Goal: Task Accomplishment & Management: Manage account settings

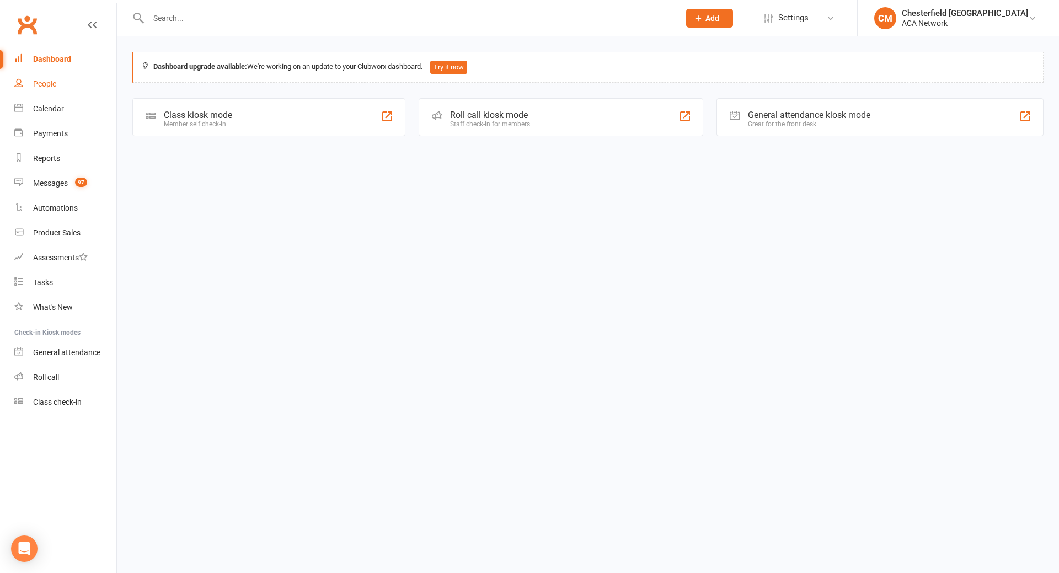
click at [50, 80] on div "People" at bounding box center [44, 83] width 23 height 9
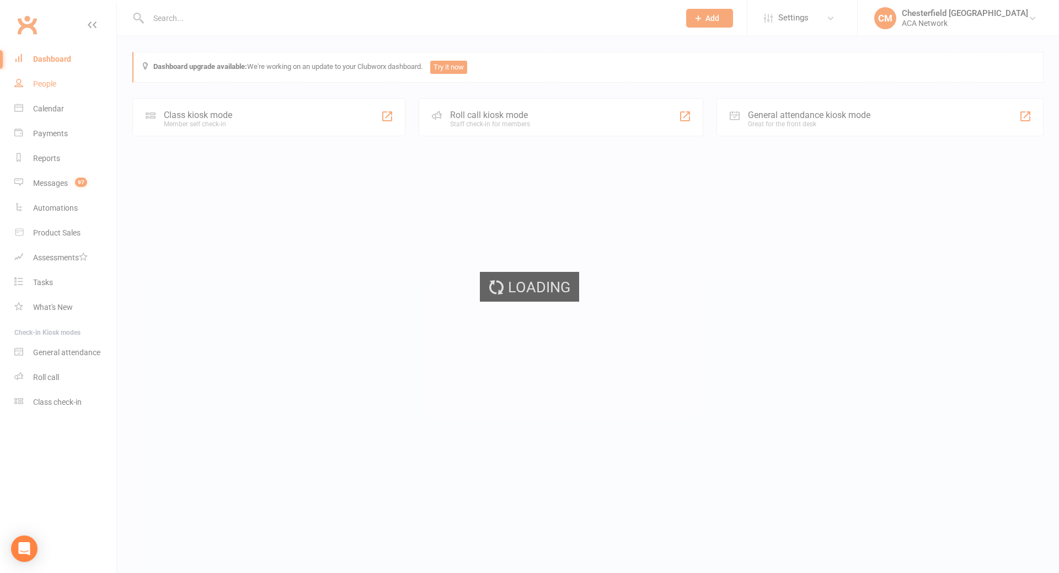
select select "100"
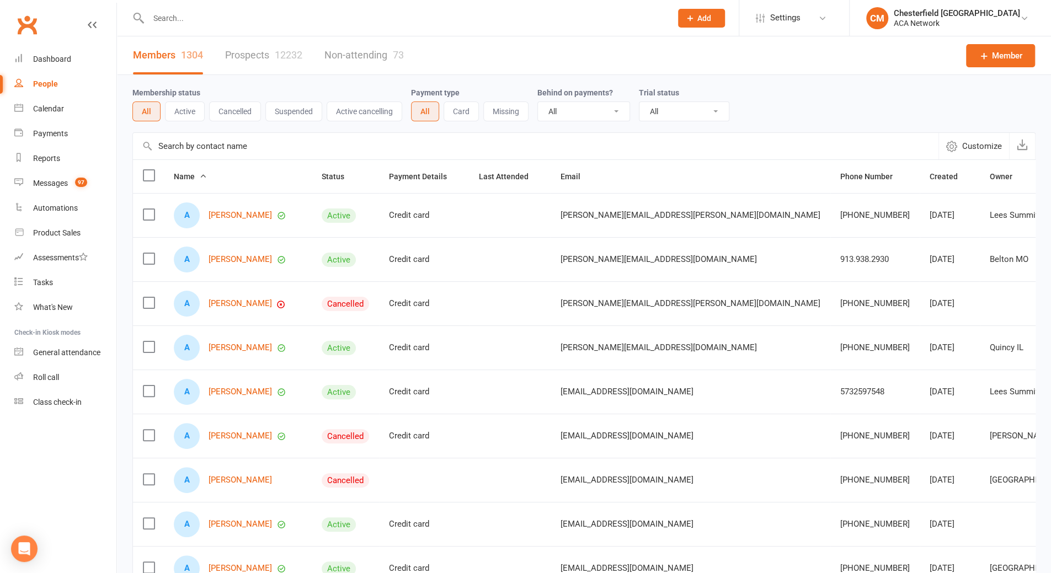
click at [275, 54] on div "12232" at bounding box center [289, 55] width 28 height 12
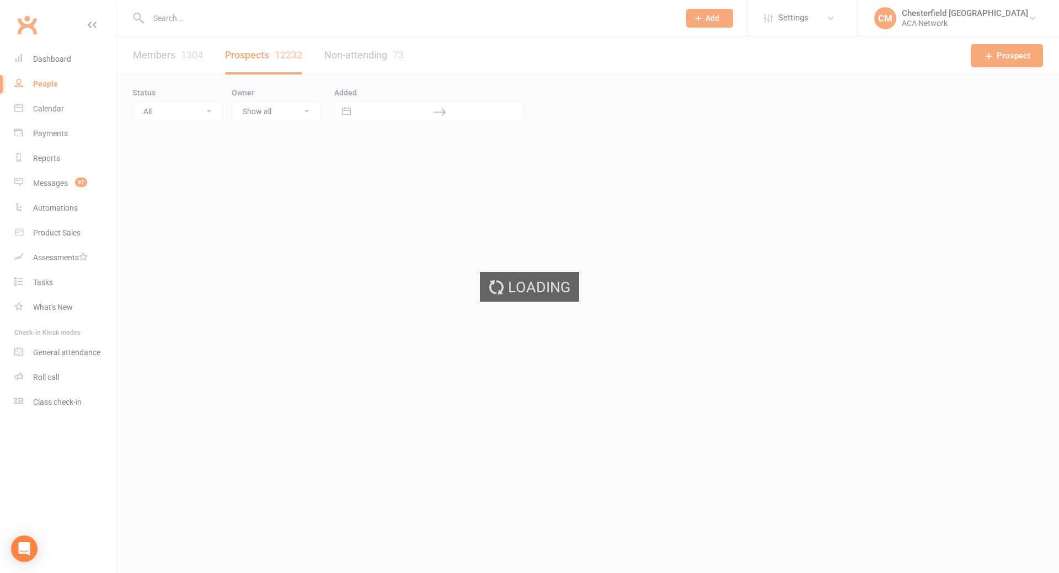
select select "100"
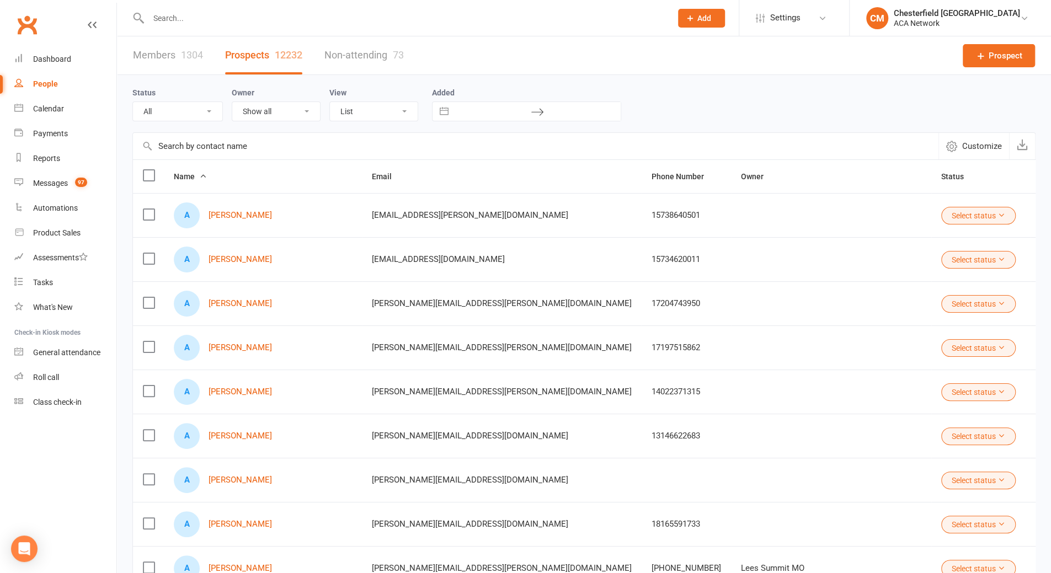
click at [304, 114] on select "Show all [PERSON_NAME] [PERSON_NAME] ACA Global ACA Marketing [PERSON_NAME] [GE…" at bounding box center [276, 111] width 88 height 19
select select "49109"
click at [232, 102] on select "Show all [PERSON_NAME] [PERSON_NAME] ACA Global ACA Marketing [PERSON_NAME] [GE…" at bounding box center [276, 111] width 88 height 19
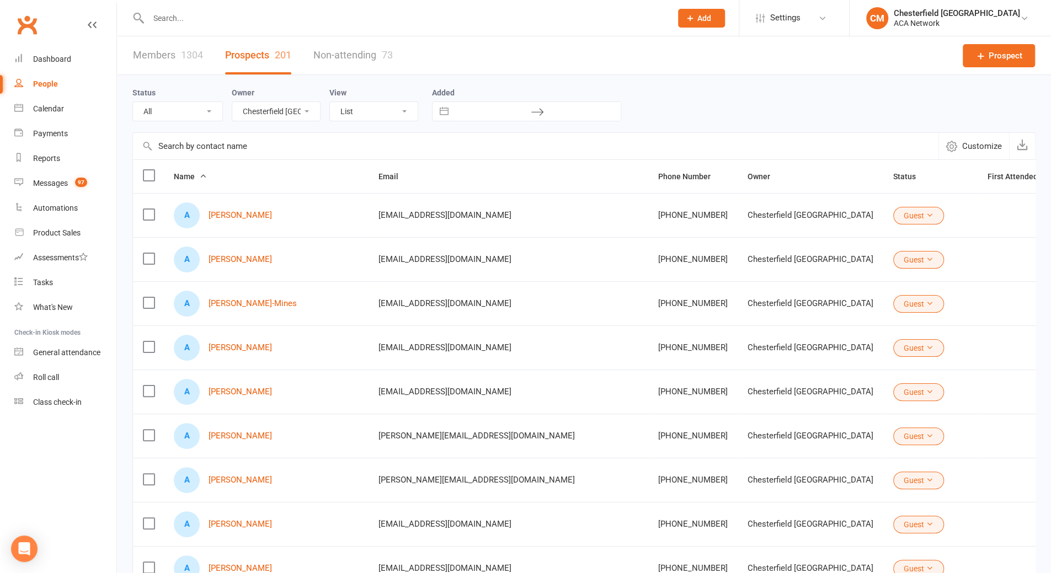
click at [192, 113] on select "All (No status set) (Invalid status) Lead Guest Interview Not Interested" at bounding box center [177, 111] width 89 height 19
select select "Guest"
click at [133, 102] on select "All (No status set) (Invalid status) Lead Guest Interview Not Interested" at bounding box center [177, 111] width 89 height 19
click at [446, 115] on button "Interact with the calendar and add the check-in date for your trip." at bounding box center [444, 111] width 20 height 19
select select "6"
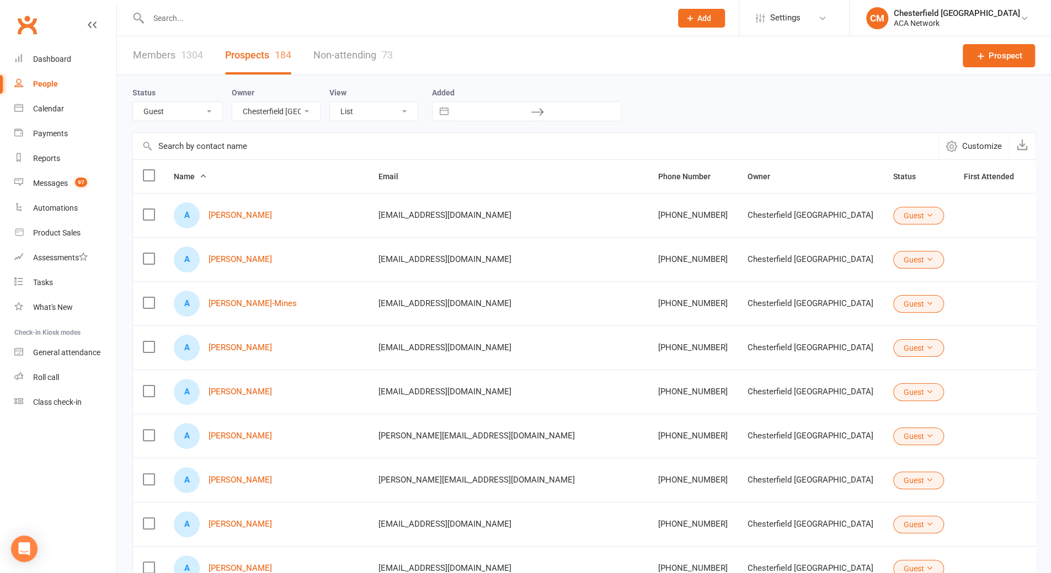
select select "2025"
select select "7"
select select "2025"
select select "8"
select select "2025"
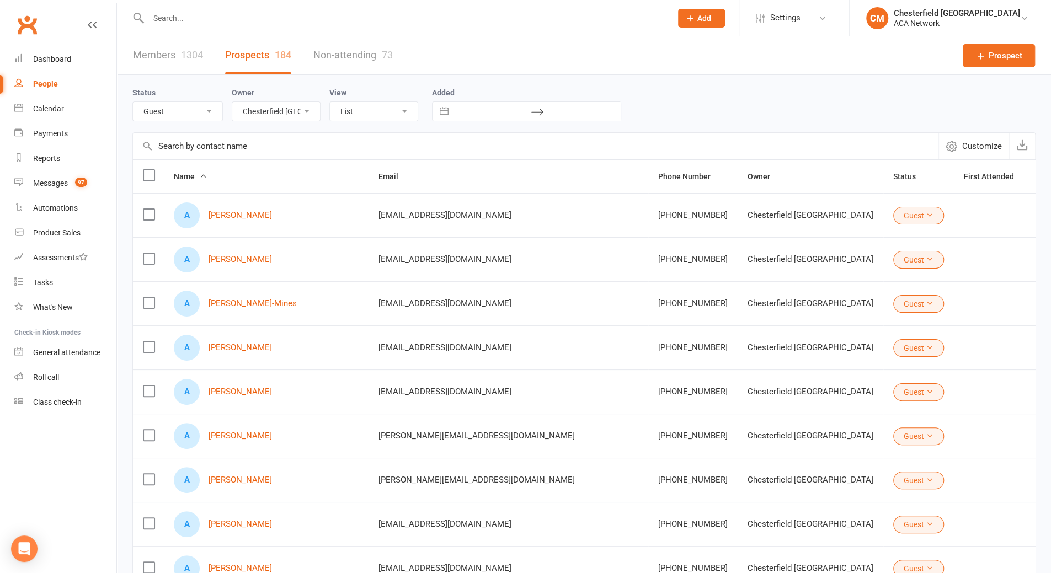
select select "9"
select select "2025"
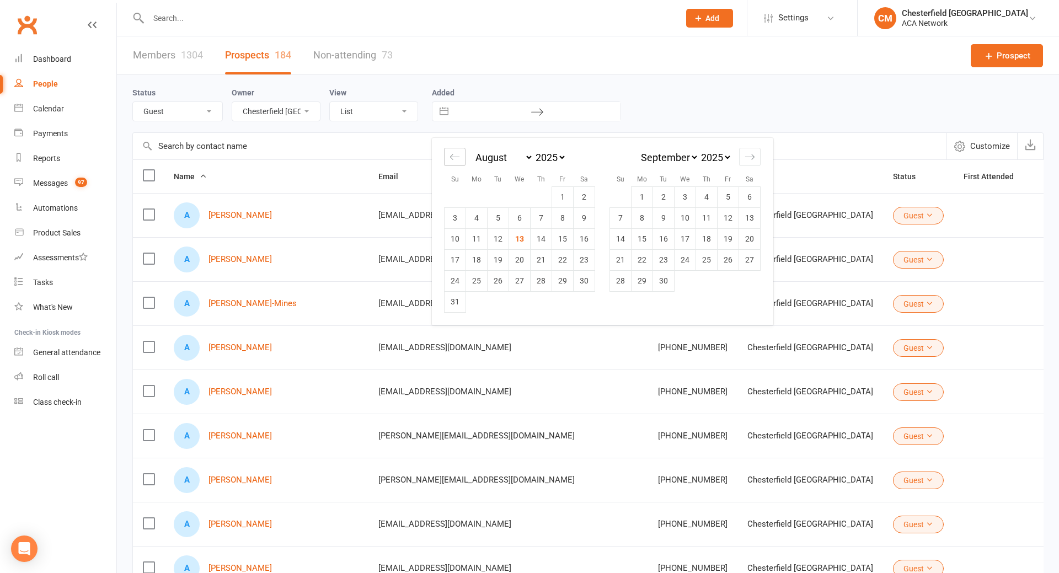
click at [452, 152] on icon "Move backward to switch to the previous month." at bounding box center [455, 157] width 10 height 10
select select "5"
select select "2025"
click at [452, 152] on icon "Move backward to switch to the previous month." at bounding box center [455, 157] width 10 height 10
select select "4"
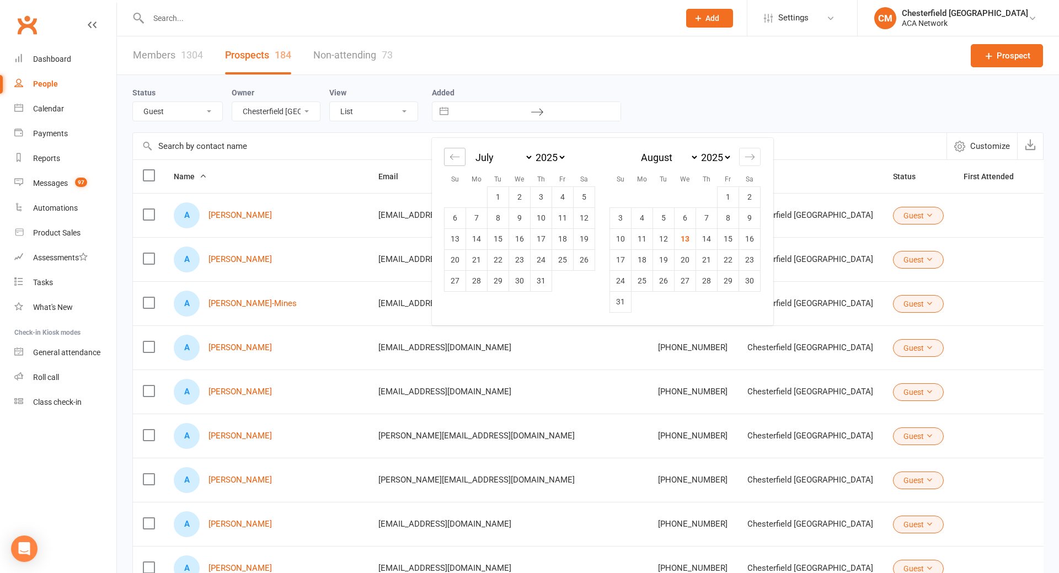
select select "2025"
click at [452, 152] on icon "Move backward to switch to the previous month." at bounding box center [455, 157] width 10 height 10
select select "3"
select select "2025"
click at [452, 152] on icon "Move backward to switch to the previous month." at bounding box center [455, 157] width 10 height 10
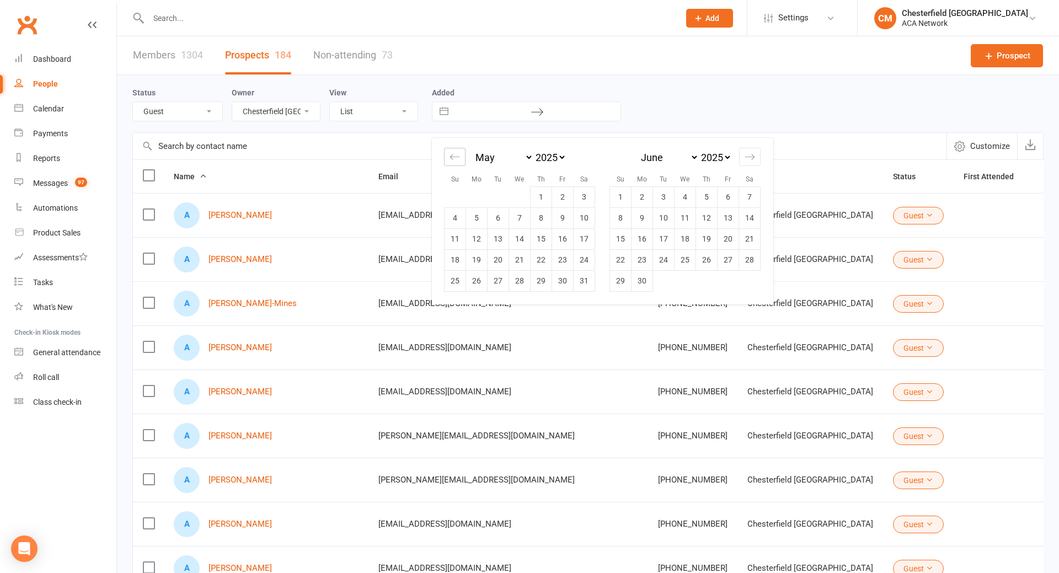
select select "2"
select select "2025"
click at [452, 152] on icon "Move backward to switch to the previous month." at bounding box center [455, 157] width 10 height 10
select select "1"
select select "2025"
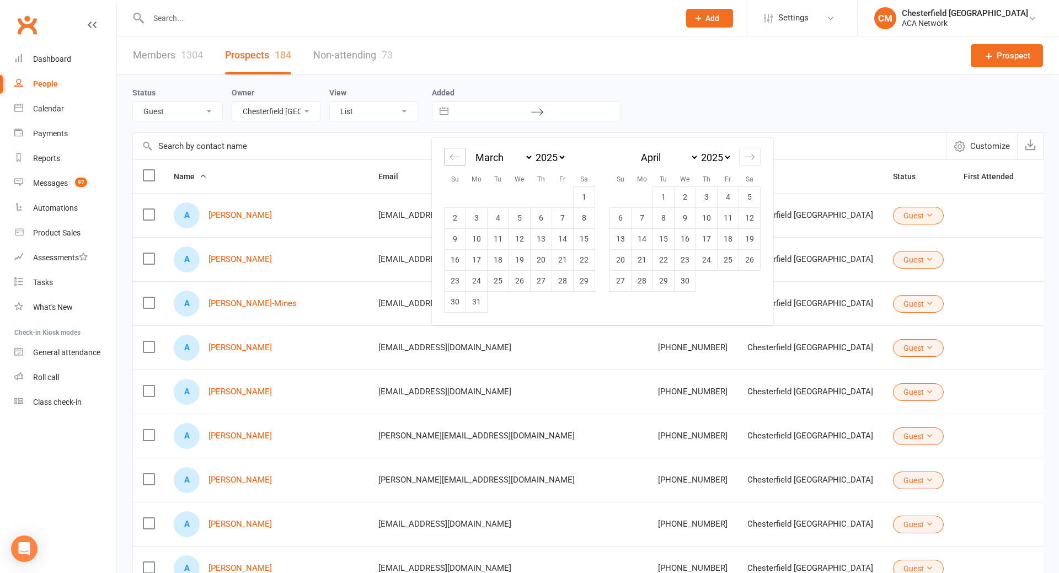
click at [452, 152] on icon "Move backward to switch to the previous month." at bounding box center [455, 157] width 10 height 10
select select "2025"
click at [452, 152] on icon "Move backward to switch to the previous month." at bounding box center [455, 157] width 10 height 10
select select "11"
select select "2024"
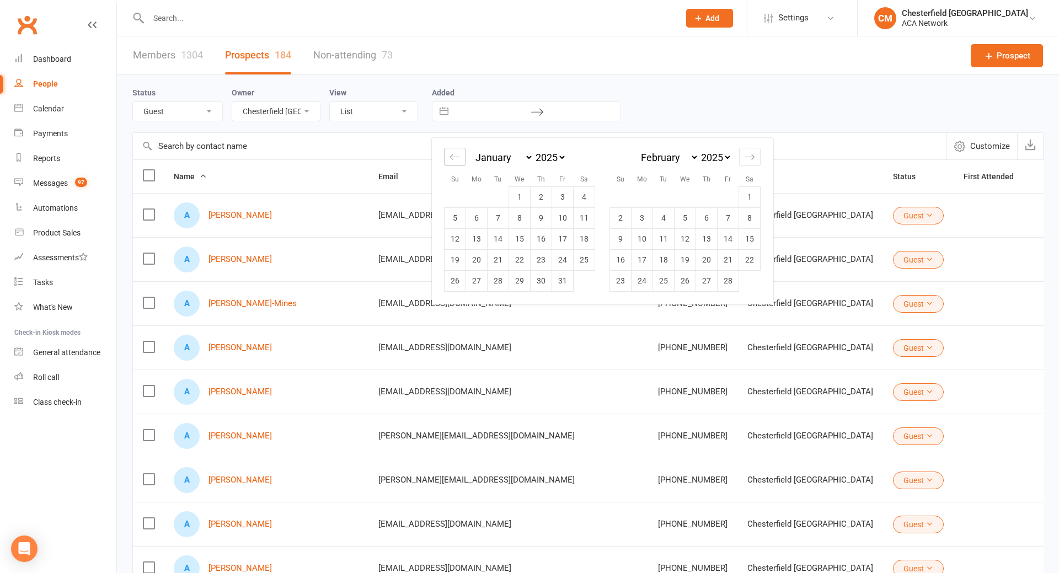
click at [452, 152] on icon "Move backward to switch to the previous month." at bounding box center [455, 157] width 10 height 10
select select "10"
select select "2024"
click at [452, 152] on icon "Move backward to switch to the previous month." at bounding box center [455, 157] width 10 height 10
select select "9"
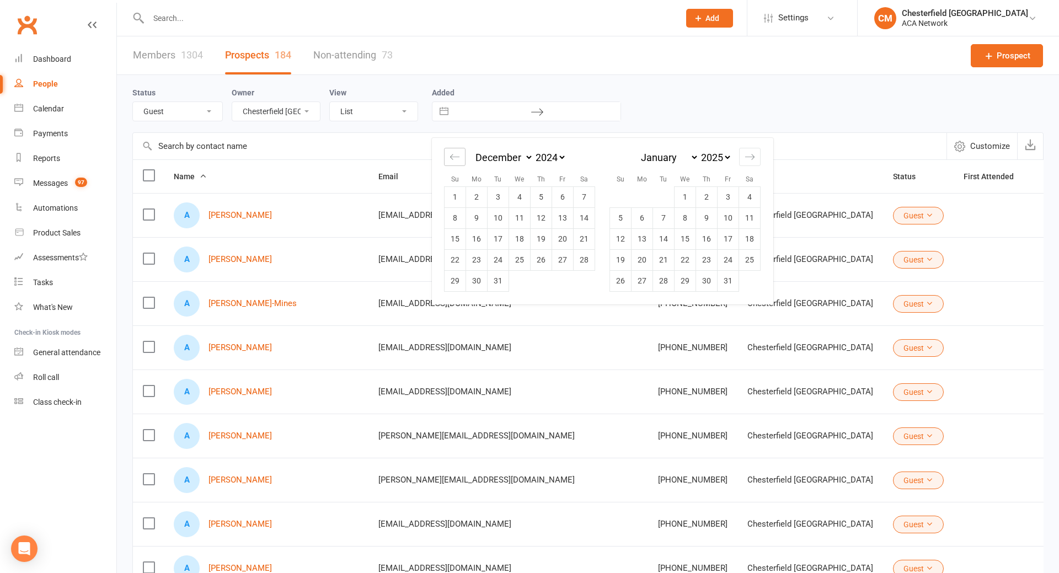
select select "2024"
click at [452, 152] on icon "Move backward to switch to the previous month." at bounding box center [455, 157] width 10 height 10
select select "8"
select select "2024"
click at [452, 152] on icon "Move backward to switch to the previous month." at bounding box center [455, 157] width 10 height 10
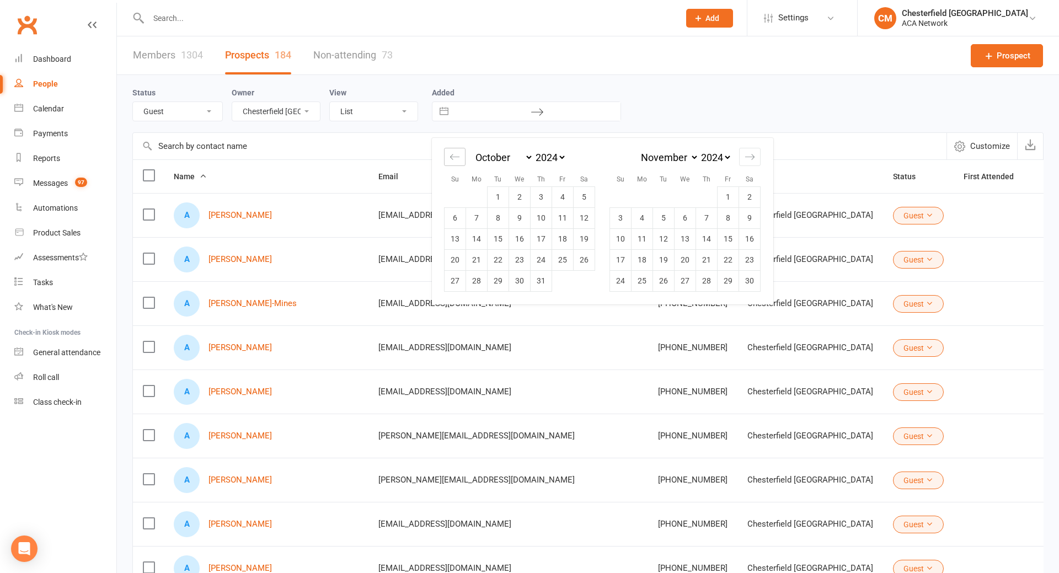
select select "7"
select select "2024"
click at [460, 156] on div "Move backward to switch to the previous month." at bounding box center [455, 157] width 22 height 18
select select "6"
select select "2024"
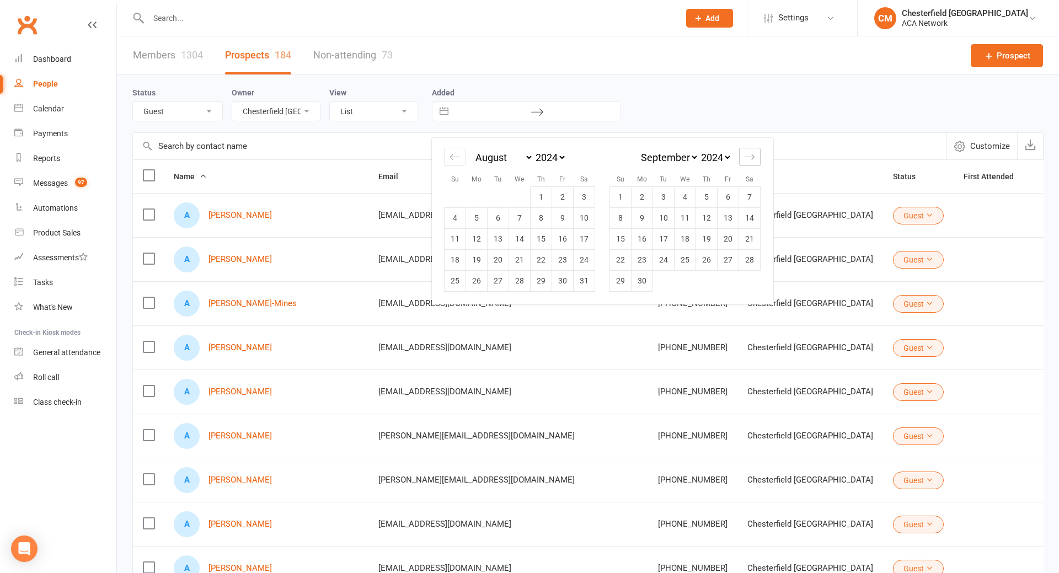
click at [745, 156] on icon "Move forward to switch to the next month." at bounding box center [750, 157] width 10 height 10
select select "10"
select select "2024"
click at [457, 190] on td "1" at bounding box center [456, 196] width 22 height 21
type input "[DATE]"
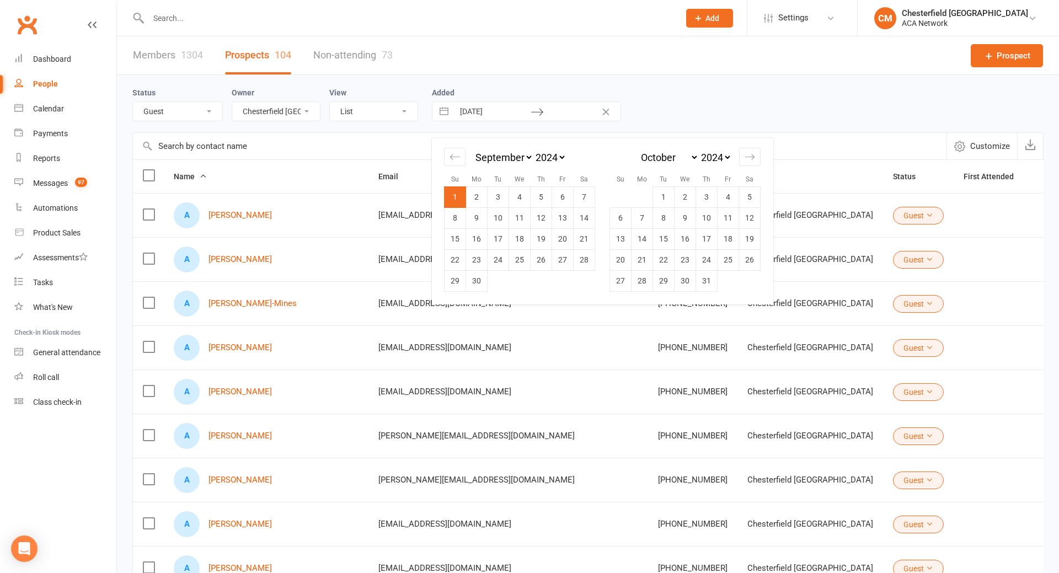
click at [677, 69] on div "Members 1304 Prospects 104 Non-attending 73 Prospect" at bounding box center [588, 55] width 942 height 39
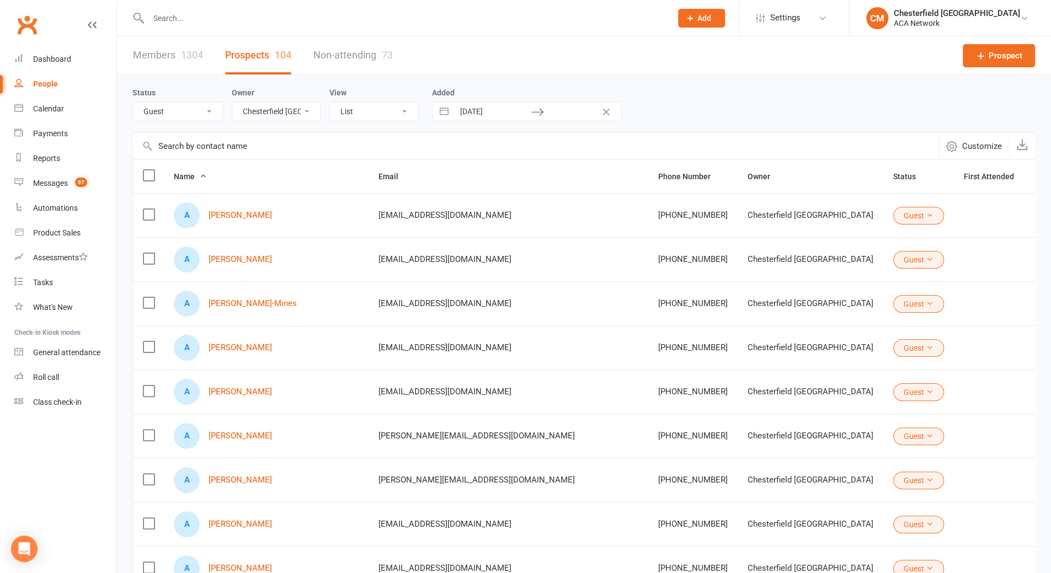
drag, startPoint x: 851, startPoint y: 177, endPoint x: 829, endPoint y: 184, distance: 22.5
click at [832, 182] on tr "Name Email Phone Number Owner Status First Attended Created Last Attended" at bounding box center [692, 176] width 1119 height 33
click at [1046, 172] on span "Created" at bounding box center [1066, 176] width 40 height 9
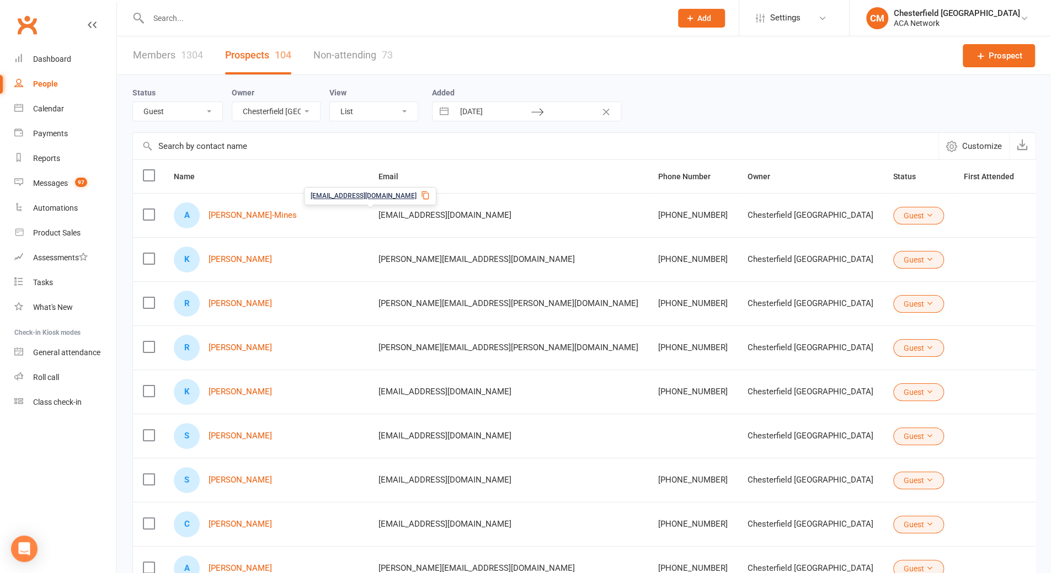
click at [387, 213] on span "[EMAIL_ADDRESS][DOMAIN_NAME]" at bounding box center [444, 215] width 133 height 21
click at [254, 218] on link "[PERSON_NAME]-Mines" at bounding box center [252, 215] width 88 height 9
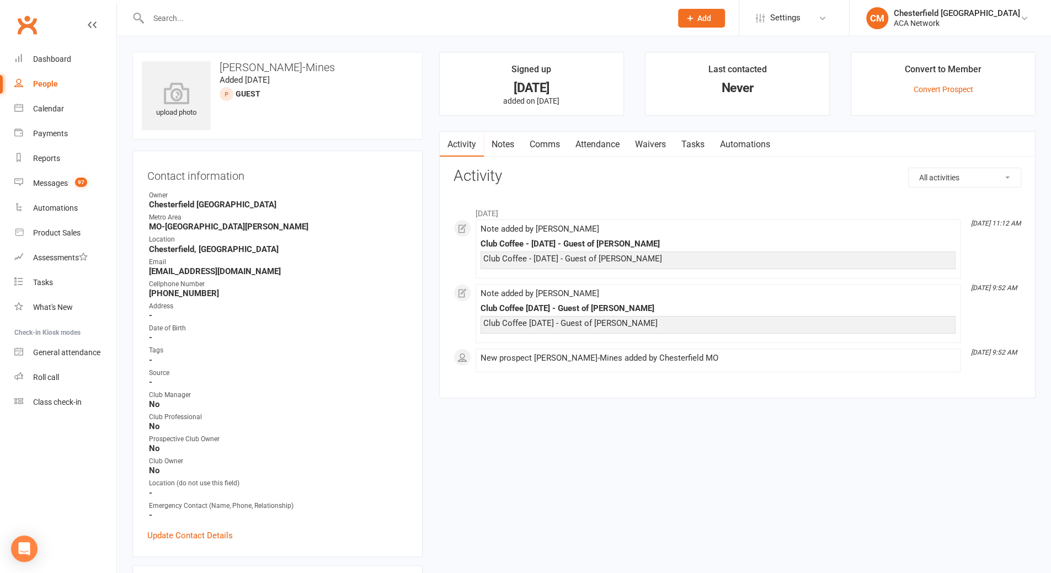
select select "49109"
select select "100"
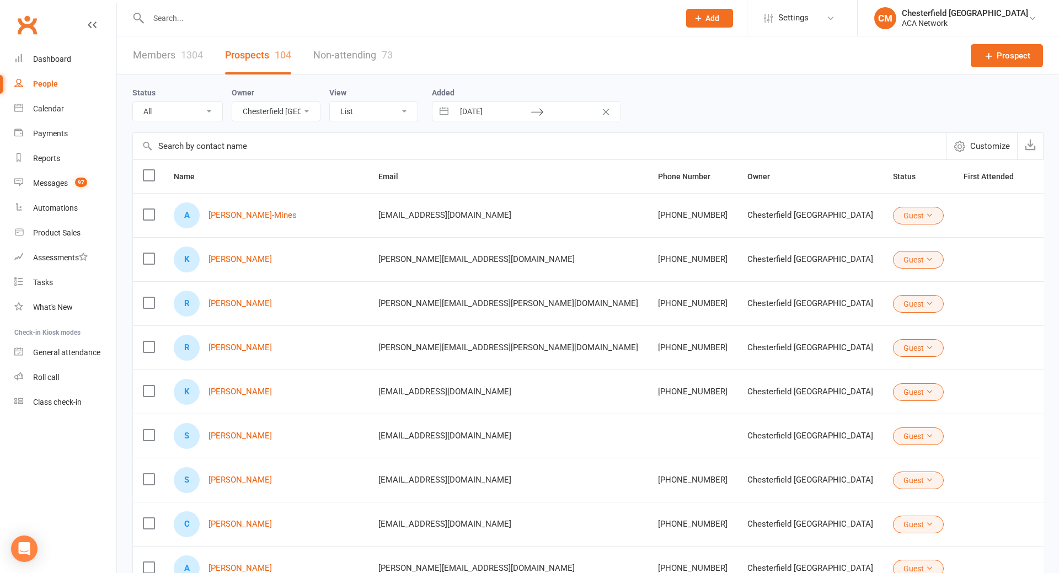
select select "Guest"
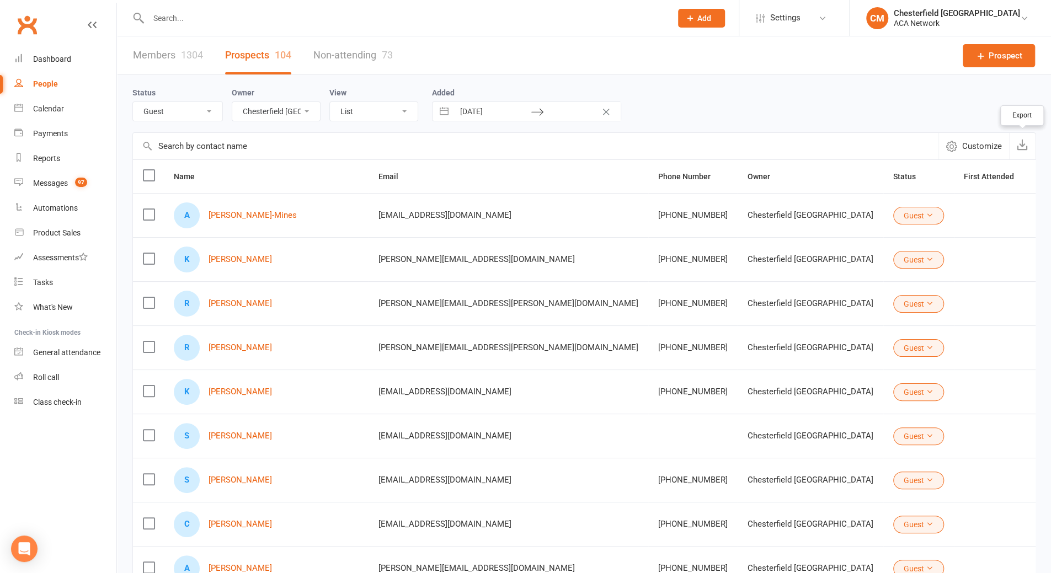
click at [1021, 141] on icon "button" at bounding box center [1022, 144] width 11 height 11
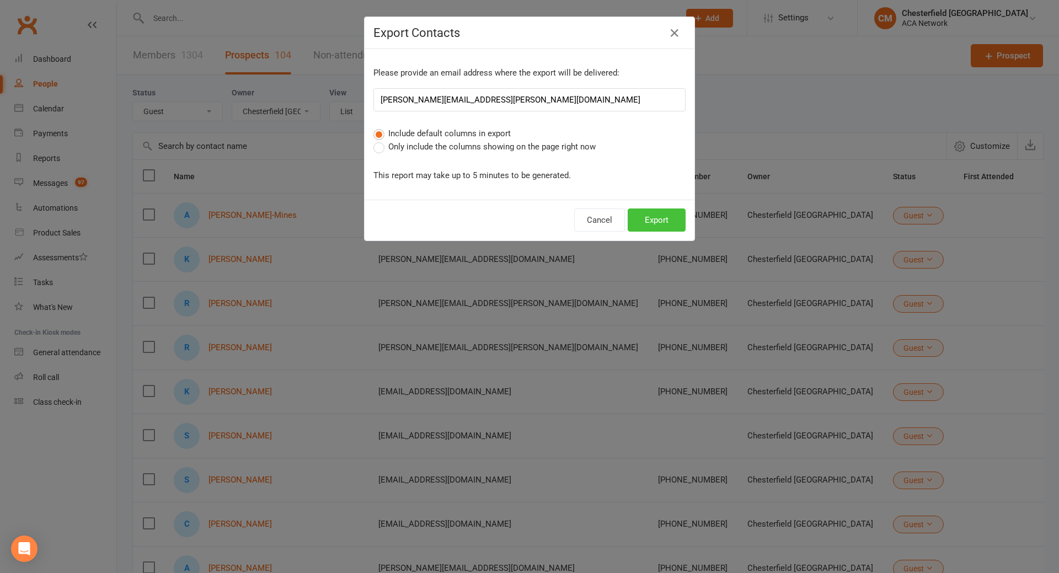
click at [653, 212] on button "Export" at bounding box center [657, 219] width 58 height 23
